Goal: Transaction & Acquisition: Purchase product/service

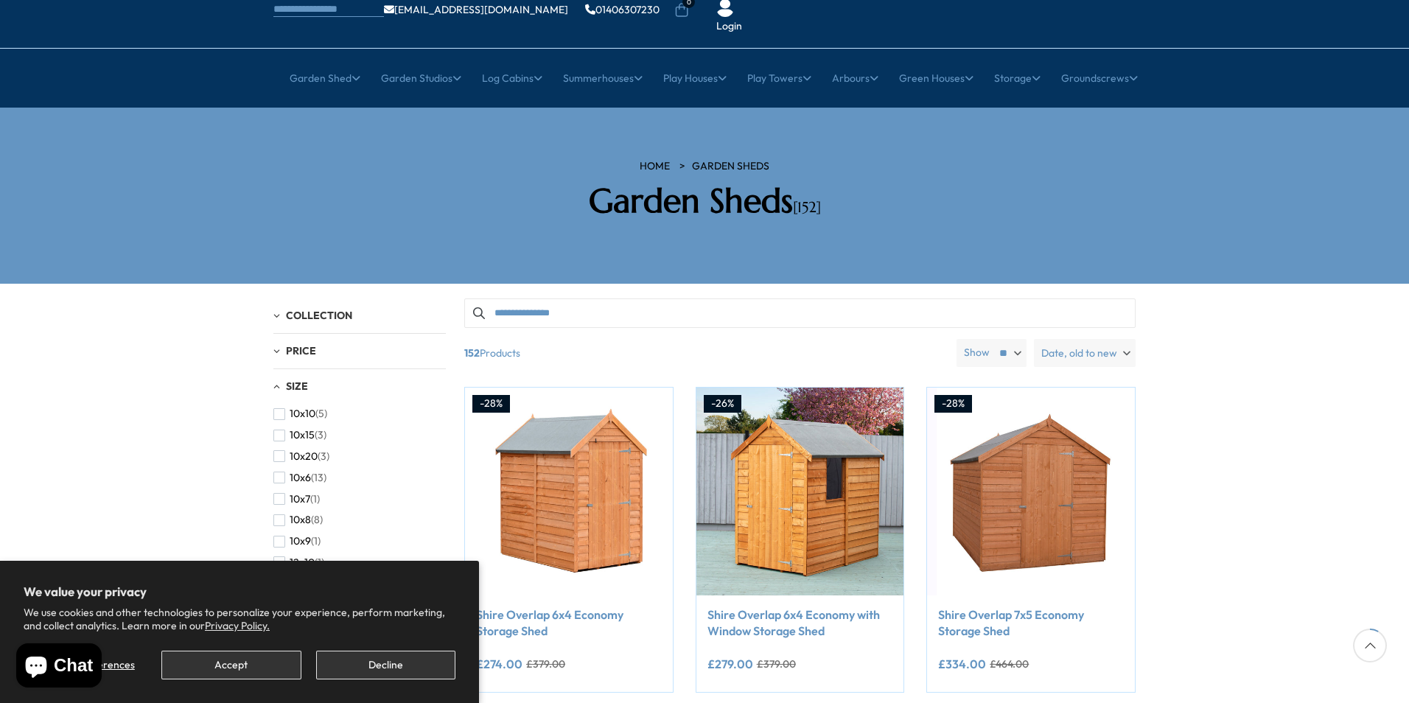
scroll to position [147, 0]
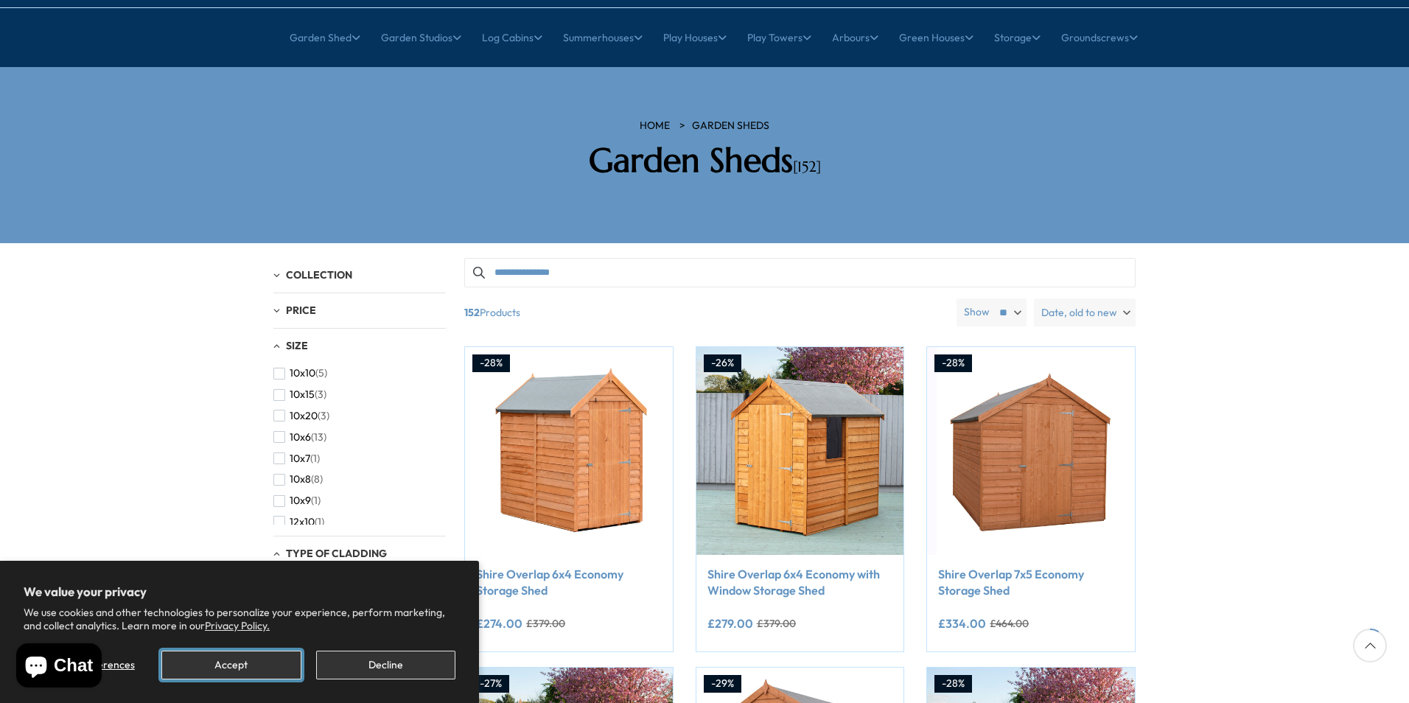
click at [239, 655] on button "Accept" at bounding box center [230, 665] width 139 height 29
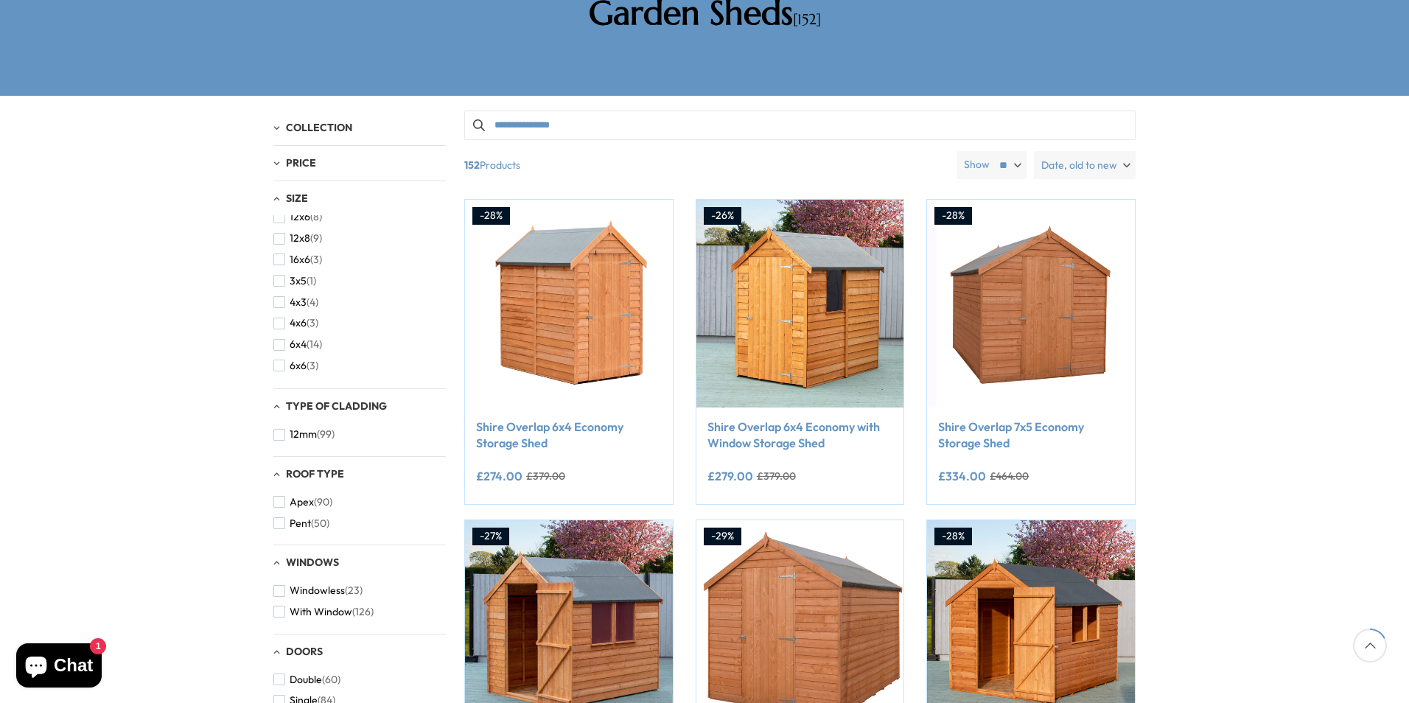
scroll to position [295, 0]
click at [321, 282] on li "6x6 (3)" at bounding box center [355, 292] width 165 height 21
click at [276, 286] on span "button" at bounding box center [279, 292] width 12 height 12
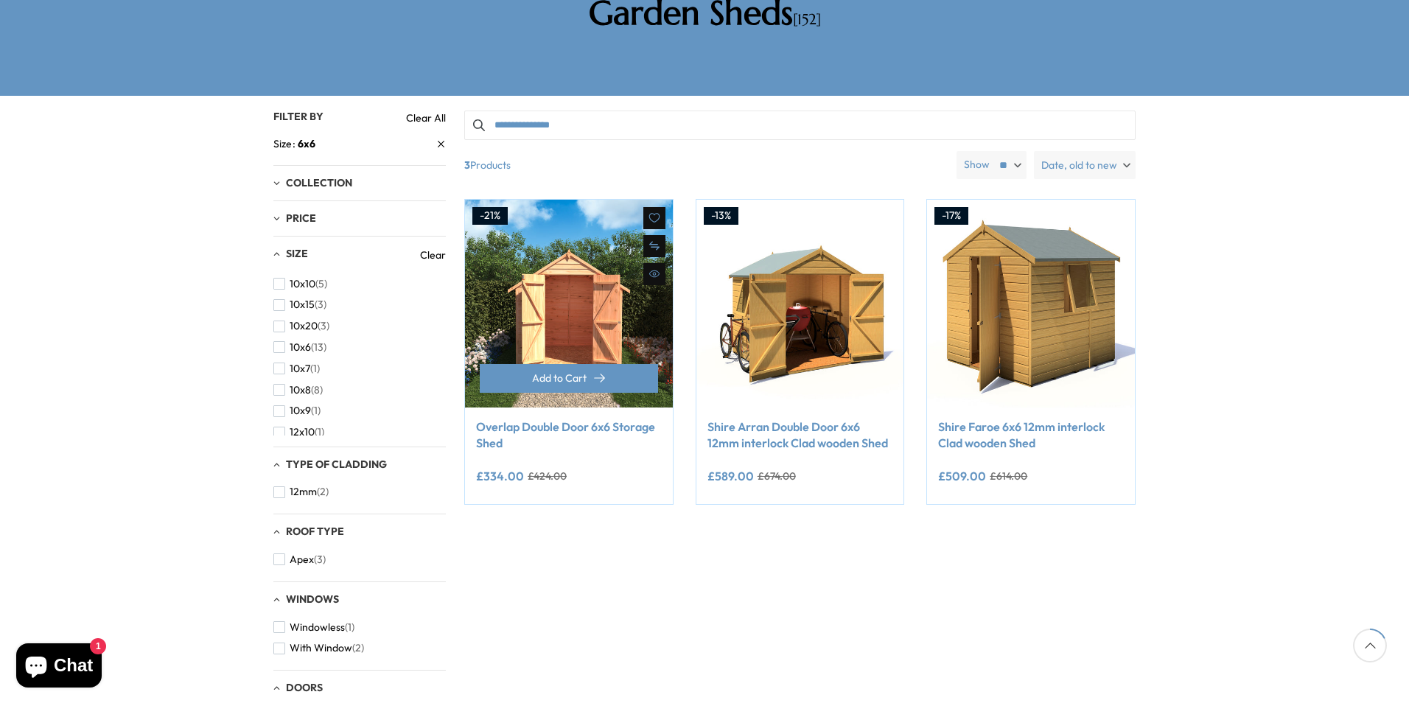
click at [589, 255] on img at bounding box center [569, 304] width 208 height 208
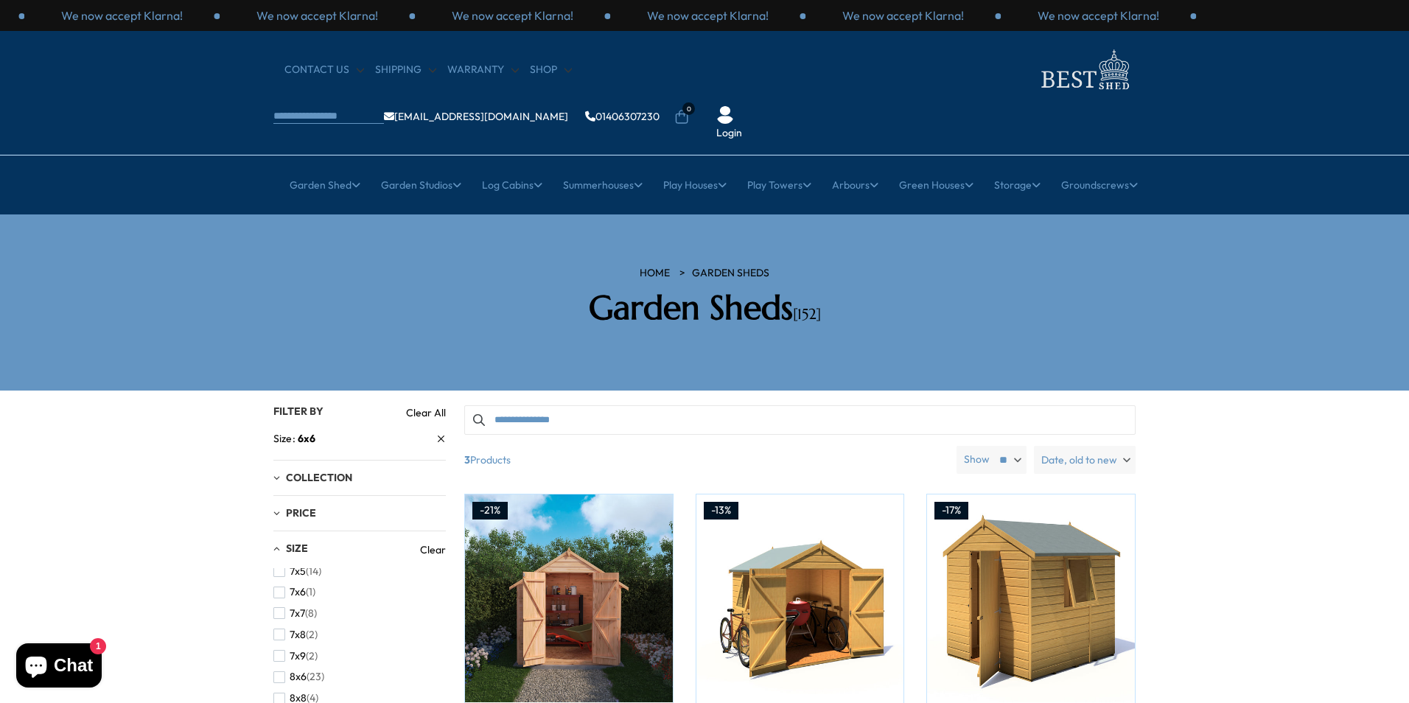
click at [91, 668] on button "Chat 1" at bounding box center [58, 665] width 85 height 44
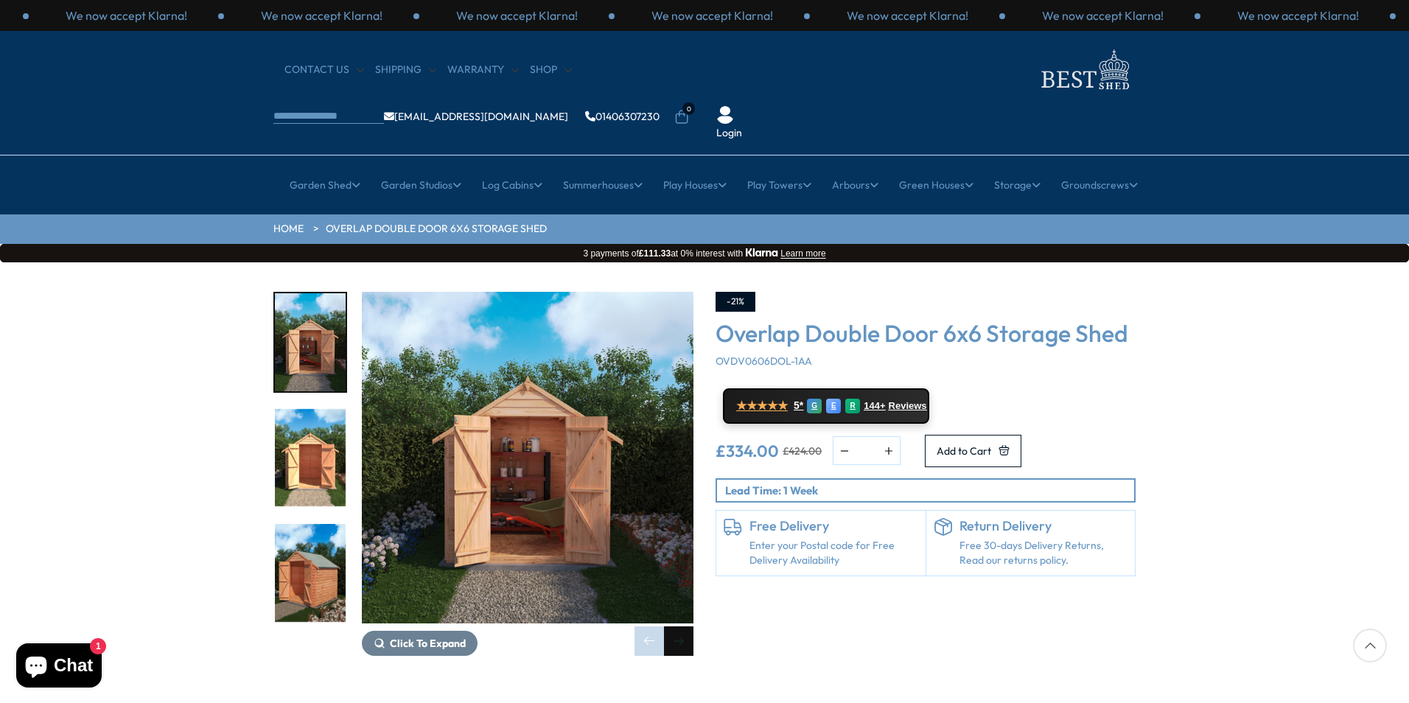
click at [678, 626] on div "Next slide" at bounding box center [678, 640] width 29 height 29
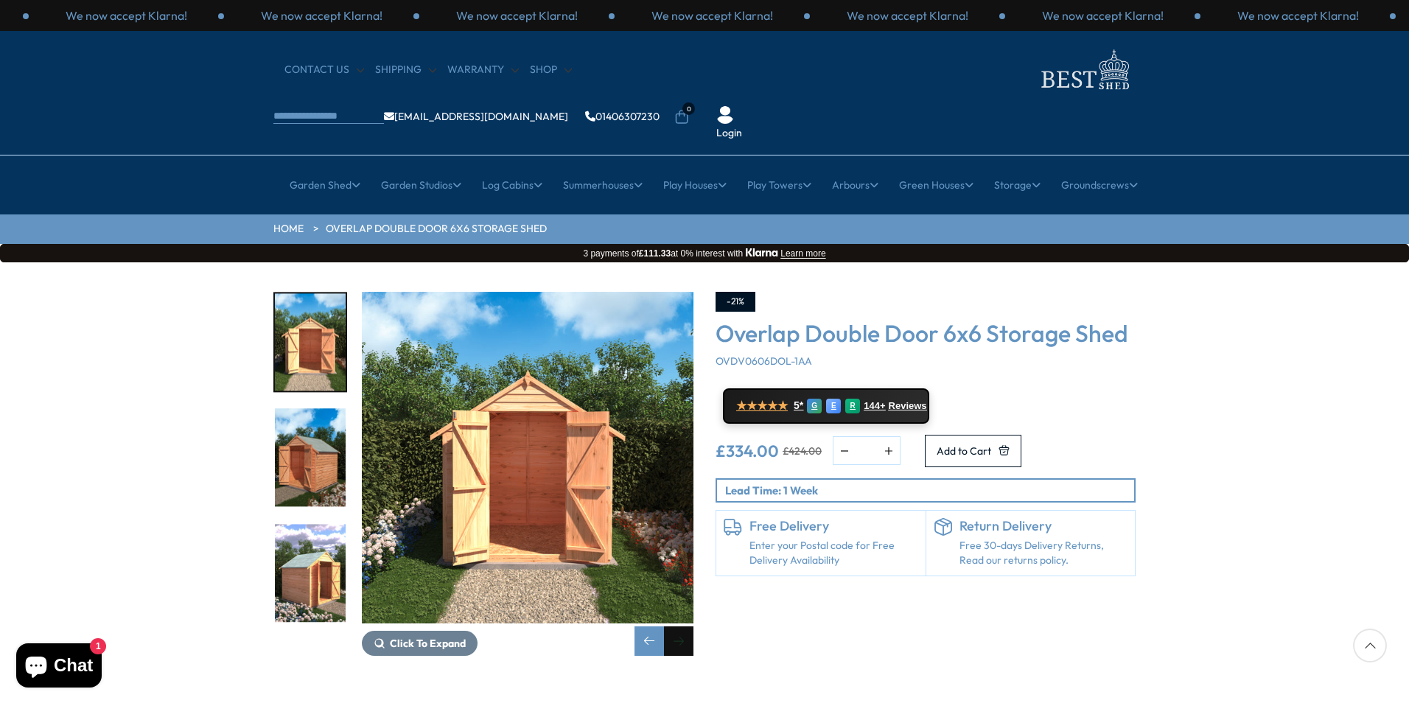
click at [678, 626] on div "Next slide" at bounding box center [678, 640] width 29 height 29
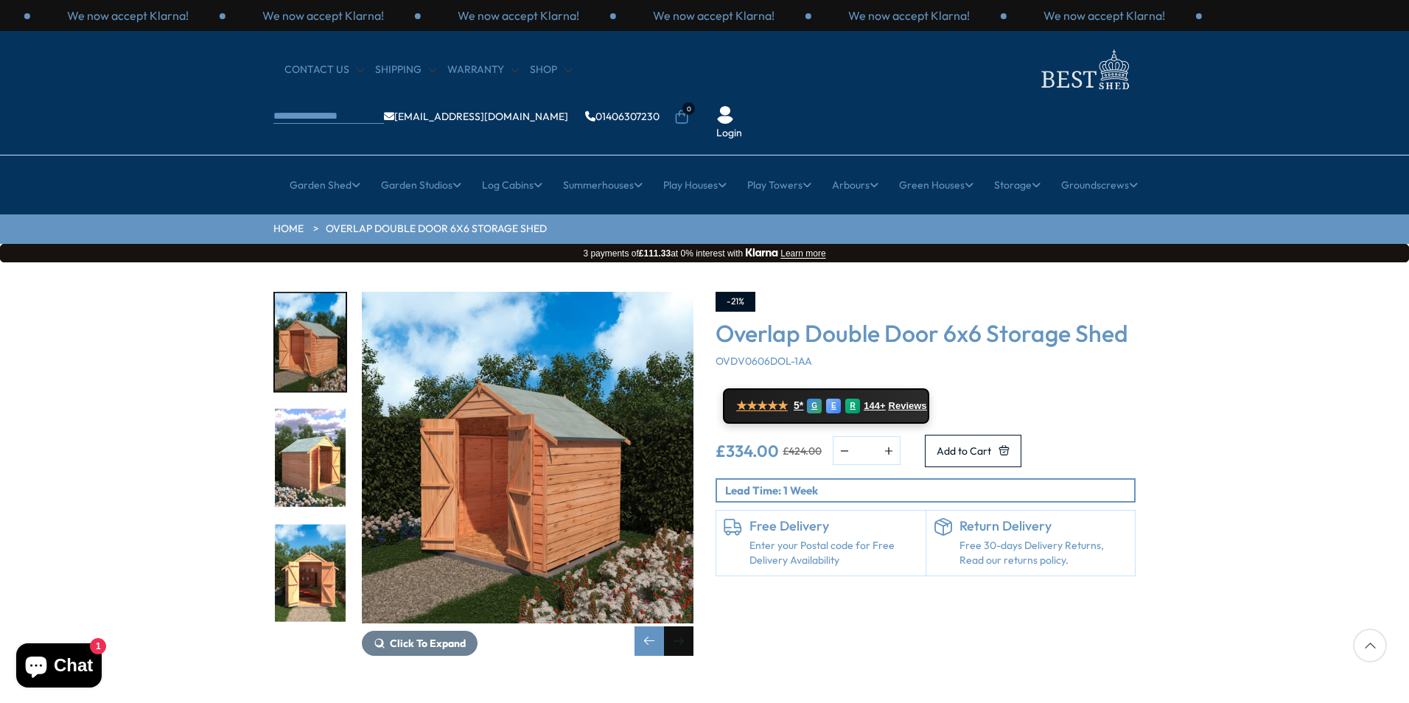
click at [678, 626] on div "Next slide" at bounding box center [678, 640] width 29 height 29
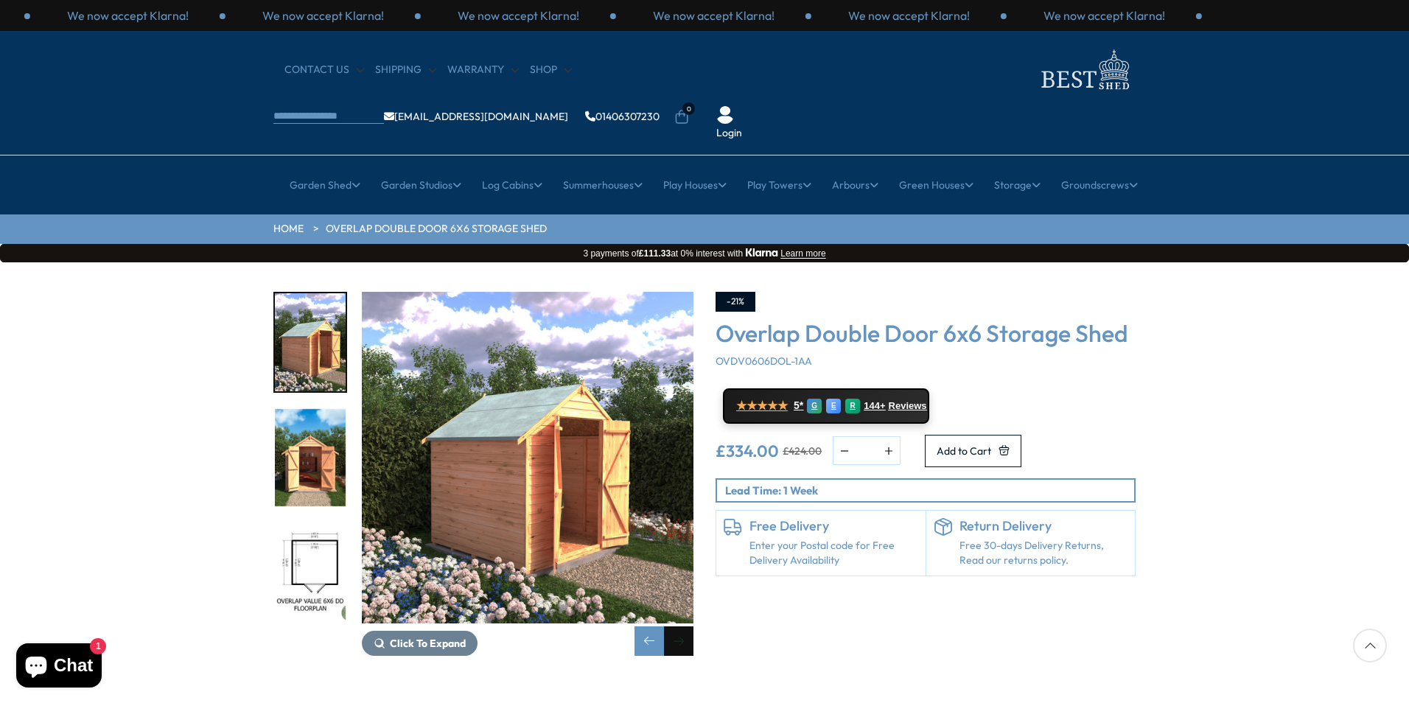
click at [678, 626] on div "Next slide" at bounding box center [678, 640] width 29 height 29
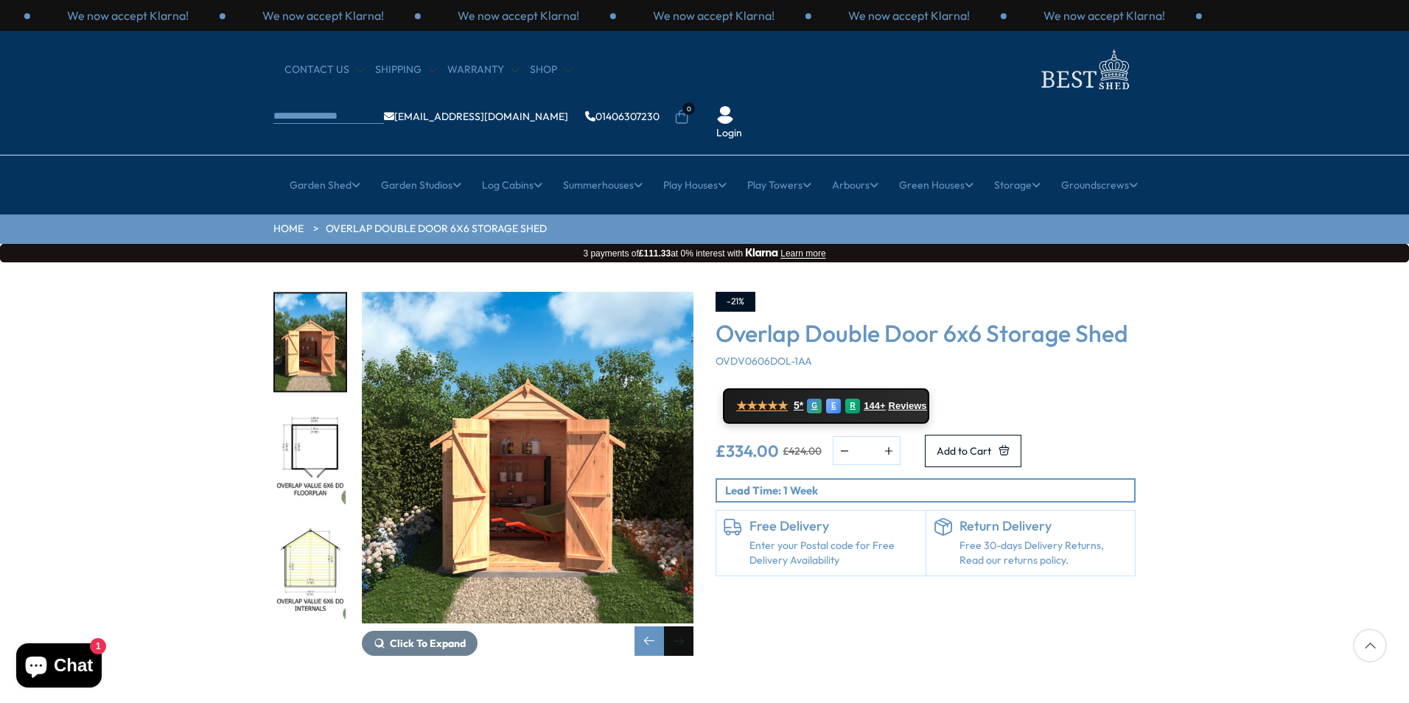
click at [678, 626] on div "Next slide" at bounding box center [678, 640] width 29 height 29
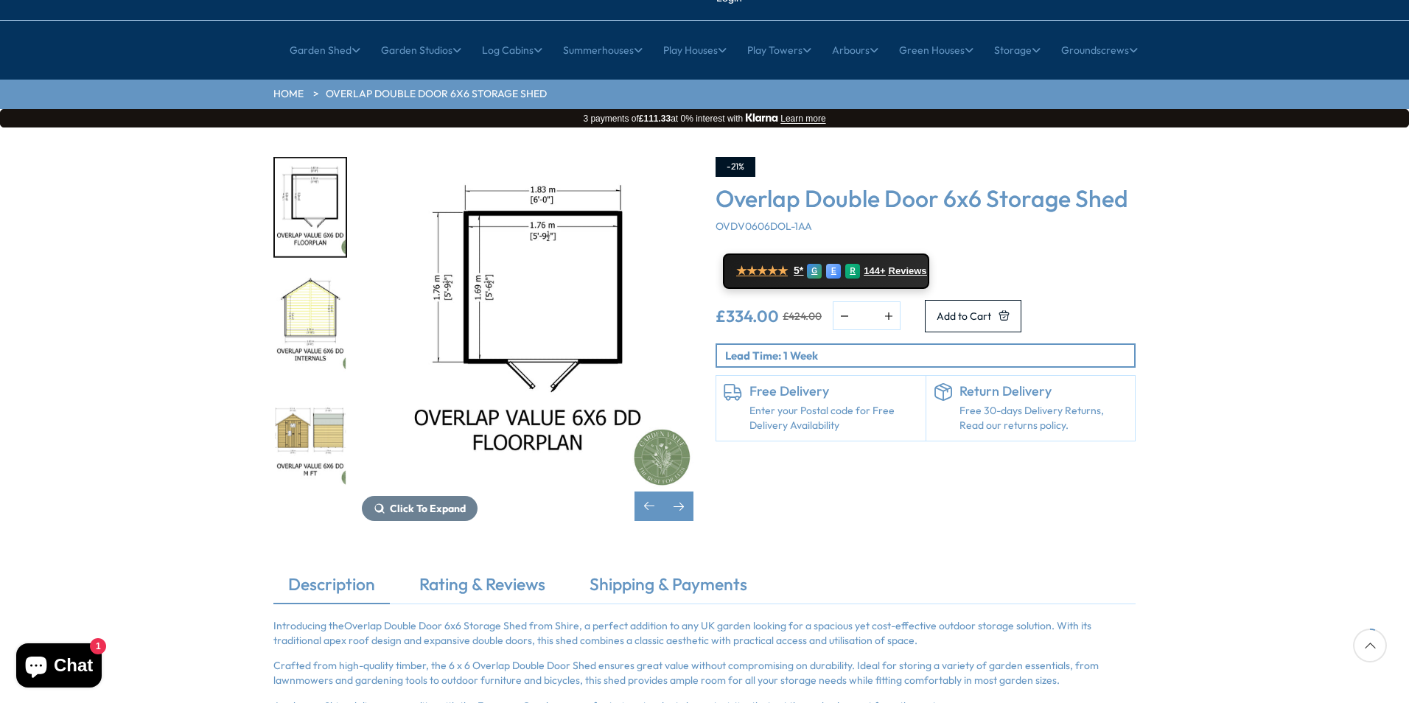
scroll to position [147, 0]
